Goal: Navigation & Orientation: Understand site structure

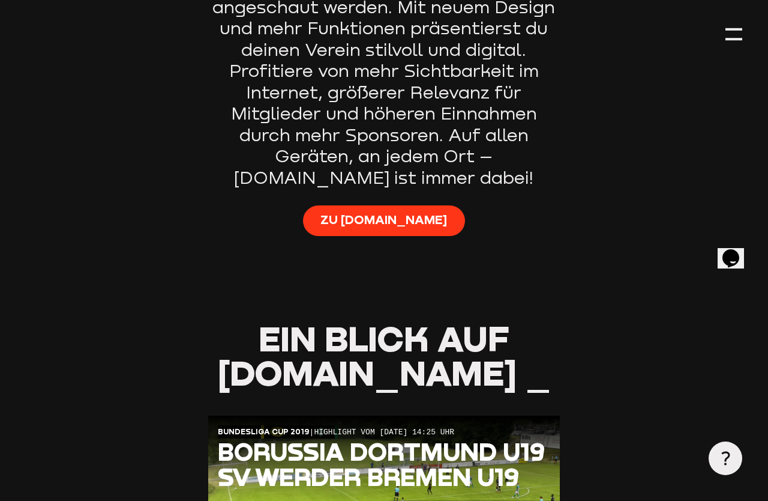
scroll to position [851, 0]
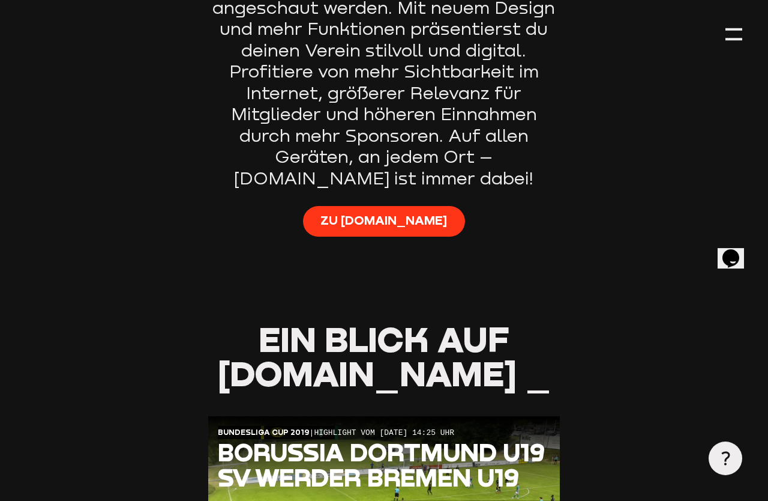
click at [414, 206] on link "Zu [DOMAIN_NAME]" at bounding box center [384, 221] width 162 height 31
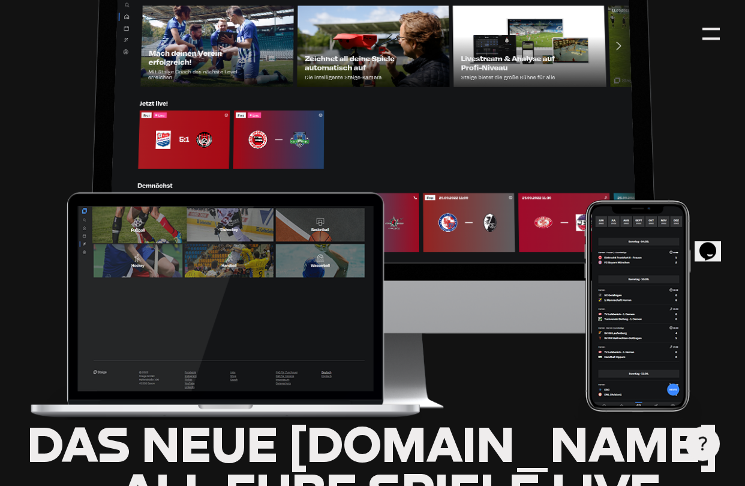
scroll to position [183, 0]
click at [720, 29] on div at bounding box center [711, 29] width 17 height 2
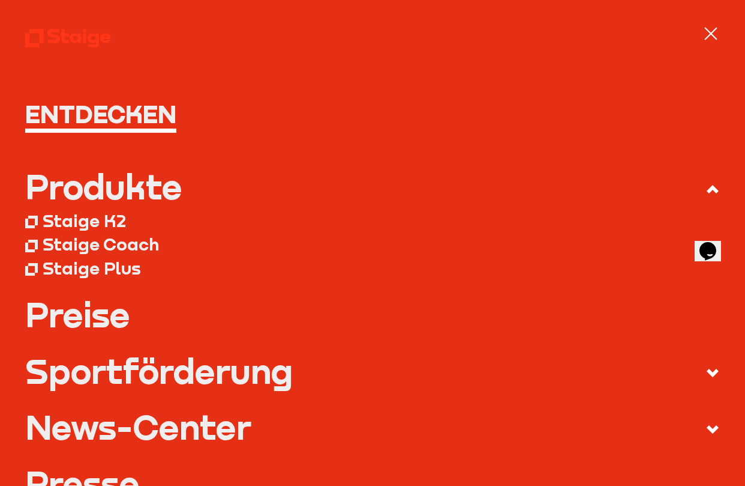
click at [705, 31] on div at bounding box center [711, 33] width 17 height 17
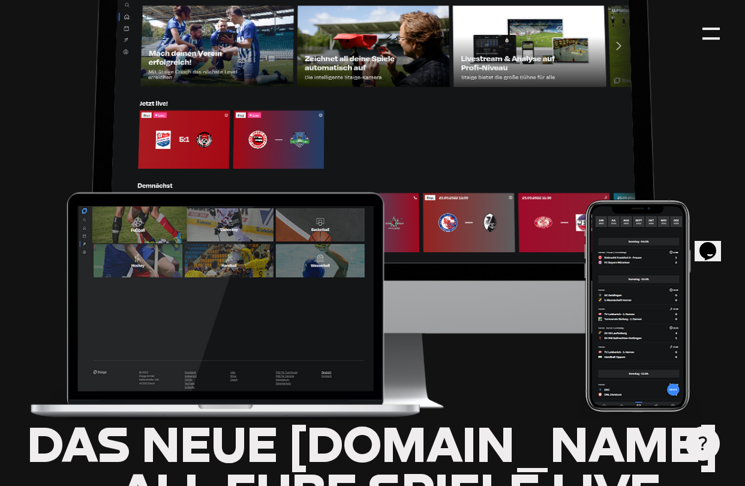
click at [708, 35] on div at bounding box center [711, 33] width 17 height 17
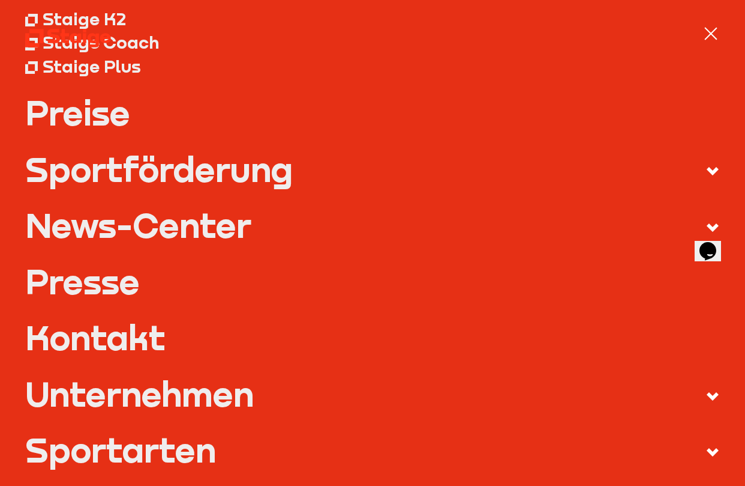
scroll to position [204, 0]
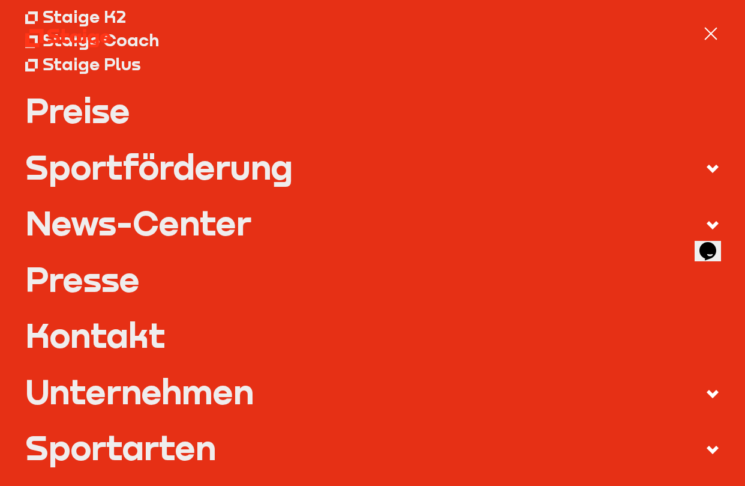
click at [107, 149] on div "Sportförderung" at bounding box center [159, 166] width 268 height 34
click at [0, 0] on input "Sportförderung" at bounding box center [0, 0] width 0 height 0
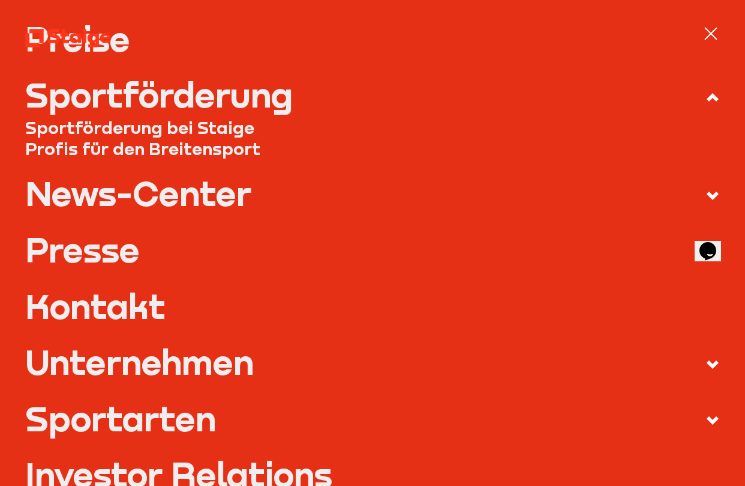
click at [742, 31] on nav "Entdecken Produkte Staige K2 Staige Coach Staige Plus Preise Blog FAQ" at bounding box center [372, 243] width 745 height 486
click at [709, 32] on div at bounding box center [711, 34] width 13 height 13
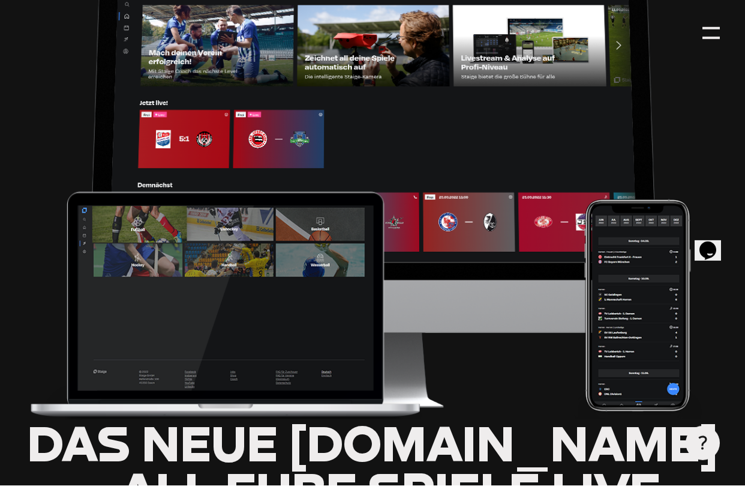
scroll to position [280, 0]
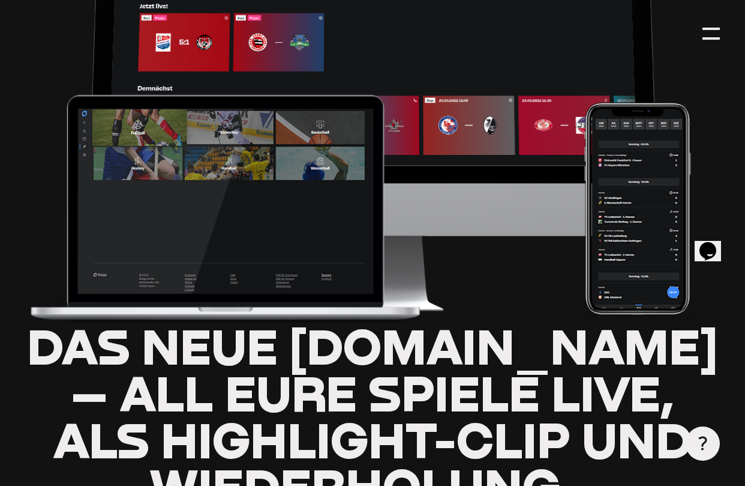
click at [719, 460] on div at bounding box center [703, 443] width 34 height 34
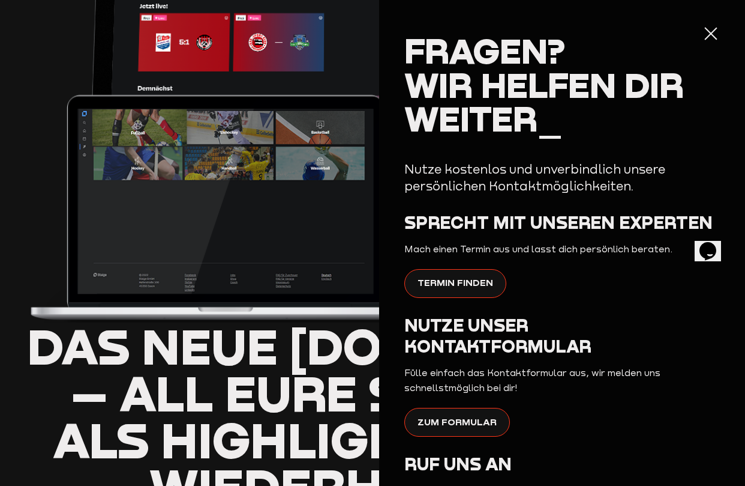
click at [720, 29] on div at bounding box center [711, 33] width 17 height 17
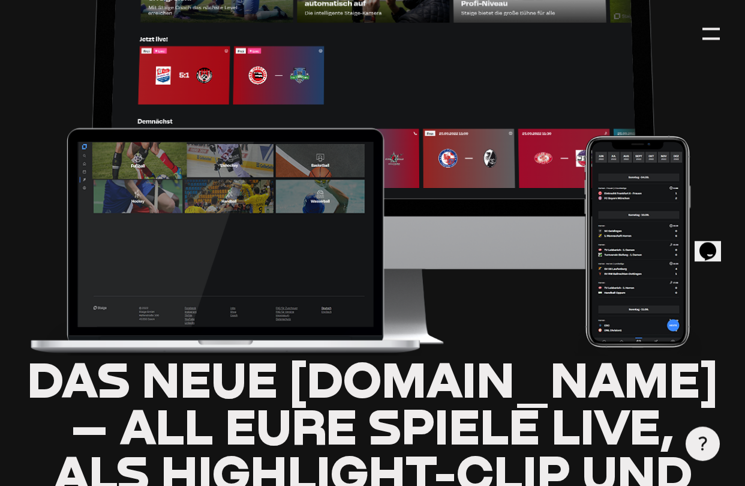
scroll to position [0, 0]
